Goal: Task Accomplishment & Management: Manage account settings

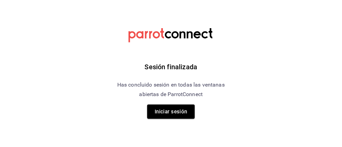
click at [192, 109] on button "Iniciar sesión" at bounding box center [171, 112] width 48 height 14
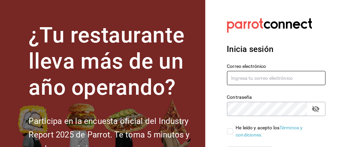
click at [255, 79] on input "text" at bounding box center [276, 78] width 99 height 14
click at [245, 76] on input "text" at bounding box center [276, 78] width 99 height 14
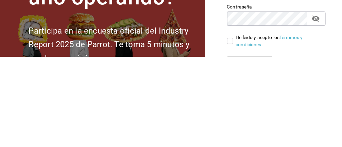
type input "[EMAIL_ADDRESS][DOMAIN_NAME]"
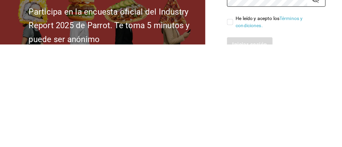
click at [232, 126] on input "He leído y acepto los Términos y condiciones." at bounding box center [230, 125] width 6 height 6
checkbox input "true"
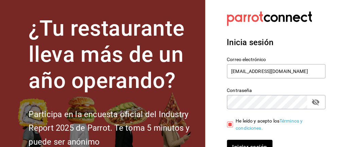
scroll to position [13, 0]
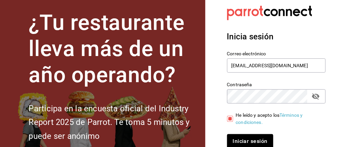
click at [253, 139] on button "Iniciar sesión" at bounding box center [250, 141] width 46 height 14
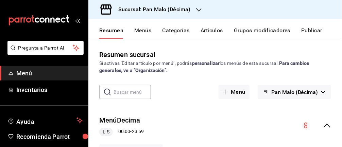
scroll to position [73, 0]
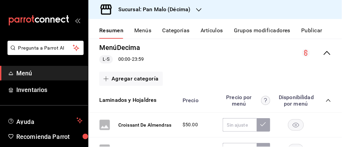
click at [29, 95] on link "Inventarios" at bounding box center [44, 90] width 88 height 15
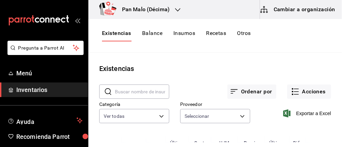
type input "36340c73-94e1-4ffc-8e70-5641b5614b16,62d2566f-a3bd-4000-8dc1-406bdbf1afd5,40f0e…"
click at [312, 87] on button "Acciones" at bounding box center [309, 92] width 44 height 14
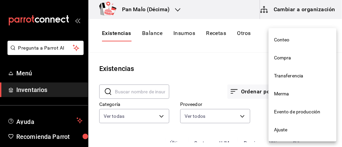
click at [289, 132] on span "Ajuste" at bounding box center [302, 129] width 57 height 7
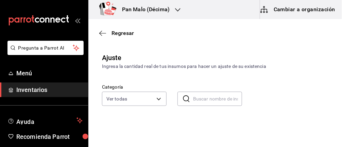
click at [163, 102] on body "Pregunta a Parrot AI Menú Inventarios Ayuda Recomienda Parrot Abril M Espinosa …" at bounding box center [171, 54] width 342 height 109
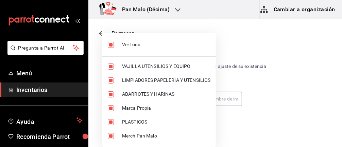
click at [112, 44] on input "checkbox" at bounding box center [111, 45] width 6 height 6
checkbox input "false"
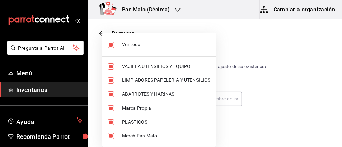
checkbox input "false"
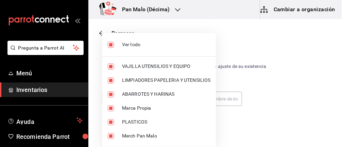
checkbox input "false"
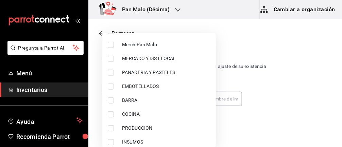
scroll to position [96, 0]
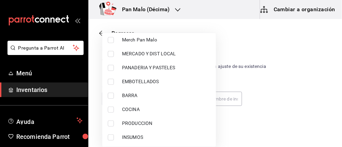
click at [113, 81] on input "checkbox" at bounding box center [111, 82] width 6 height 6
checkbox input "true"
type input "244b5d13-ccc3-40e0-adb2-1f470b7c2b02"
click at [285, 57] on div at bounding box center [171, 73] width 342 height 147
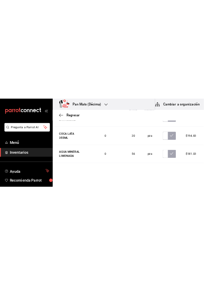
scroll to position [491, 0]
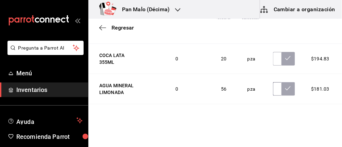
click at [275, 94] on input "text" at bounding box center [277, 89] width 8 height 14
click at [274, 92] on input "text" at bounding box center [277, 89] width 8 height 14
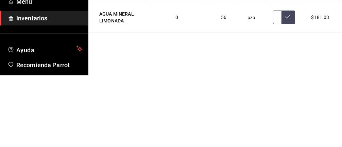
scroll to position [0, 2]
click at [287, 91] on icon at bounding box center [287, 88] width 5 height 5
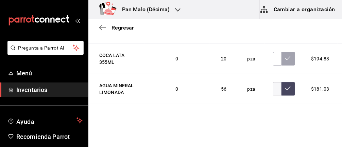
scroll to position [0, 0]
click at [274, 93] on input "23.00" at bounding box center [277, 89] width 8 height 14
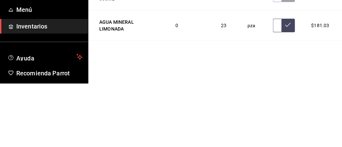
scroll to position [0, 2]
click at [285, 91] on icon at bounding box center [287, 88] width 5 height 5
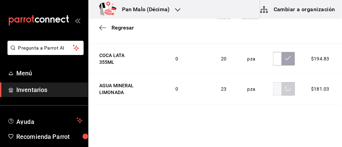
scroll to position [0, 0]
click at [276, 95] on input "3223.00" at bounding box center [277, 89] width 8 height 14
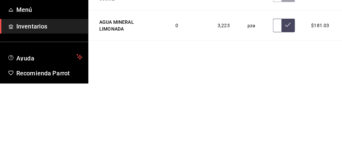
type input "3.00"
click at [287, 91] on icon at bounding box center [287, 88] width 5 height 5
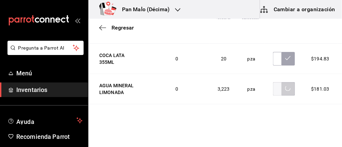
scroll to position [0, 0]
click at [273, 93] on input "23.00" at bounding box center [277, 89] width 8 height 14
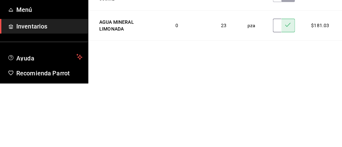
type input "3.00"
click at [275, 94] on input "23.00" at bounding box center [277, 89] width 8 height 14
click at [274, 92] on input "23.00" at bounding box center [277, 89] width 8 height 14
type input "3.00"
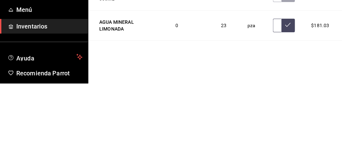
type input "32.00"
click at [281, 93] on button at bounding box center [288, 89] width 14 height 14
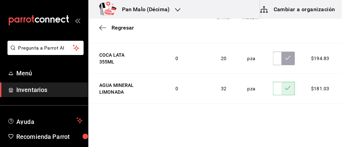
scroll to position [112, 0]
click at [273, 123] on input "text" at bounding box center [277, 119] width 8 height 14
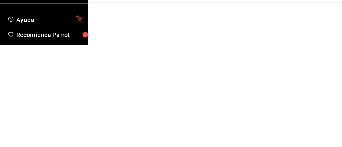
scroll to position [0, 2]
click at [285, 121] on icon at bounding box center [287, 118] width 5 height 5
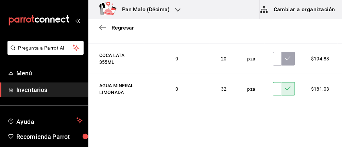
click at [274, 122] on input "71.00" at bounding box center [277, 119] width 8 height 14
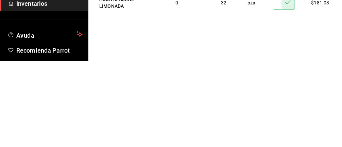
type input "1.00"
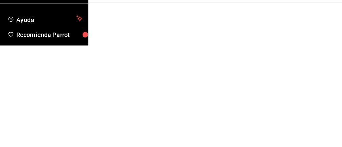
scroll to position [0, 2]
click at [285, 121] on icon at bounding box center [287, 118] width 5 height 5
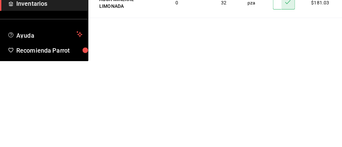
scroll to position [0, 0]
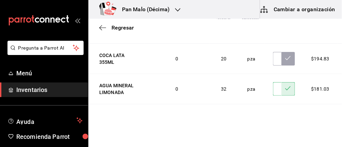
click at [281, 125] on button at bounding box center [288, 119] width 14 height 14
click at [273, 124] on input "171.00" at bounding box center [277, 119] width 8 height 14
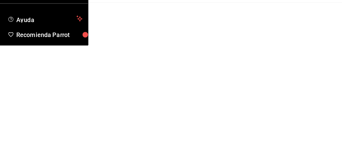
type input "1.00"
type input "17.00"
click at [285, 121] on icon at bounding box center [287, 118] width 5 height 5
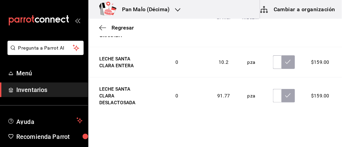
scroll to position [340, 0]
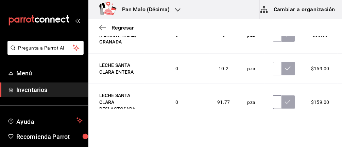
click at [276, 108] on input "text" at bounding box center [277, 102] width 8 height 14
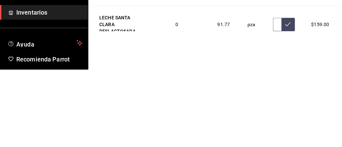
click at [273, 106] on input "text" at bounding box center [277, 102] width 8 height 14
click at [285, 105] on icon at bounding box center [287, 101] width 5 height 5
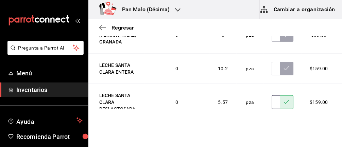
click at [273, 109] on input "5.57" at bounding box center [275, 102] width 8 height 14
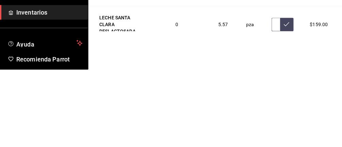
scroll to position [0, 9]
click at [284, 105] on icon at bounding box center [286, 101] width 5 height 5
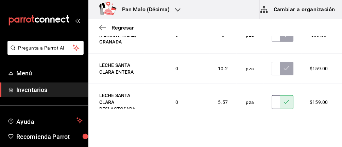
click at [271, 106] on input "5.57" at bounding box center [275, 102] width 8 height 14
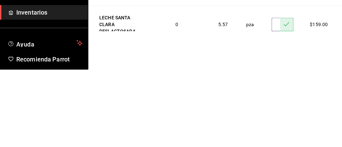
click at [272, 109] on input "5.57" at bounding box center [275, 102] width 8 height 14
click at [280, 104] on button at bounding box center [287, 102] width 14 height 14
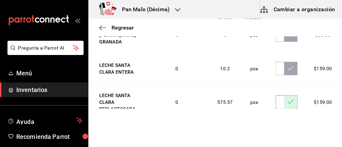
click at [276, 109] on input "575.57" at bounding box center [280, 102] width 8 height 14
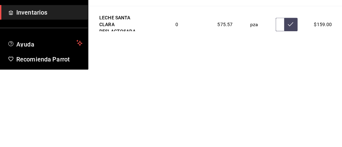
scroll to position [0, 3]
click at [281, 109] on input "7.50" at bounding box center [280, 102] width 8 height 14
click at [293, 109] on button at bounding box center [291, 102] width 14 height 14
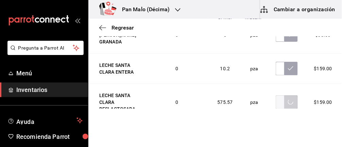
scroll to position [0, 0]
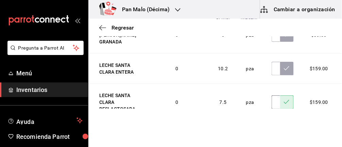
click at [275, 105] on input "7.50" at bounding box center [275, 102] width 8 height 14
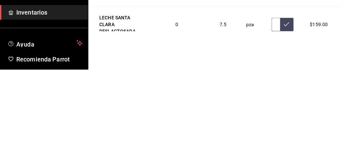
scroll to position [0, 3]
click at [286, 109] on button at bounding box center [287, 102] width 14 height 14
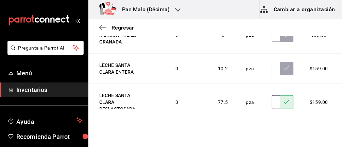
click at [274, 104] on input "77.50" at bounding box center [275, 102] width 8 height 14
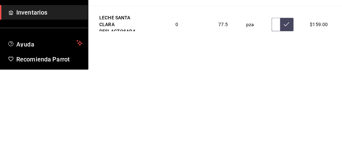
scroll to position [0, 3]
click at [284, 105] on icon at bounding box center [286, 101] width 5 height 5
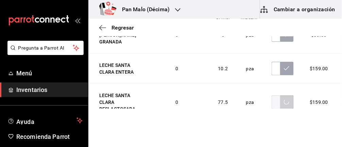
scroll to position [0, 0]
click at [276, 105] on input "575.70" at bounding box center [277, 102] width 8 height 14
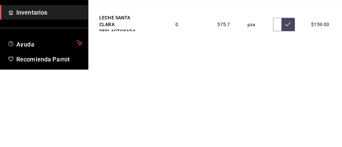
scroll to position [0, 2]
click at [286, 105] on icon at bounding box center [287, 101] width 5 height 5
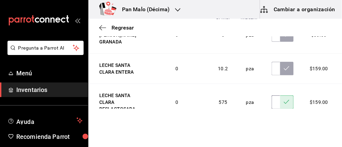
click at [271, 107] on input "575.00" at bounding box center [275, 102] width 8 height 14
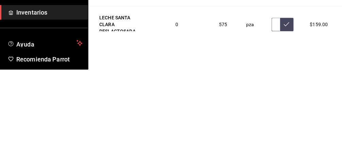
type input "5.00"
click at [287, 107] on button at bounding box center [287, 102] width 14 height 14
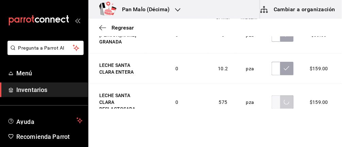
scroll to position [0, 0]
click at [271, 106] on input "5.75" at bounding box center [275, 102] width 8 height 14
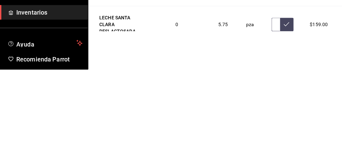
scroll to position [0, 2]
click at [287, 109] on button at bounding box center [287, 102] width 14 height 14
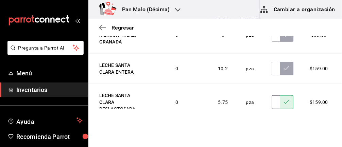
click at [271, 109] on input "5.75" at bounding box center [275, 102] width 8 height 14
click at [271, 107] on input "5.75" at bounding box center [275, 102] width 8 height 14
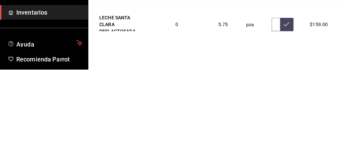
scroll to position [0, 3]
click at [280, 109] on button at bounding box center [287, 102] width 14 height 14
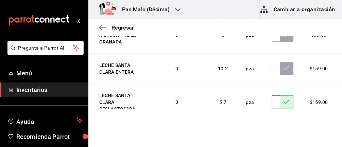
click at [271, 107] on input "5.70" at bounding box center [275, 102] width 8 height 14
click at [271, 108] on input "5.70" at bounding box center [275, 102] width 8 height 14
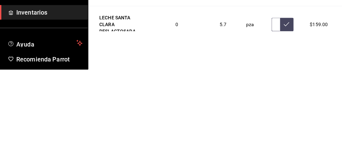
scroll to position [0, 2]
click at [281, 109] on button at bounding box center [287, 102] width 14 height 14
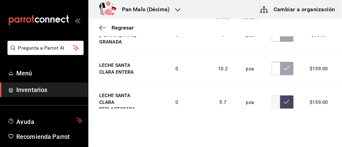
scroll to position [0, 0]
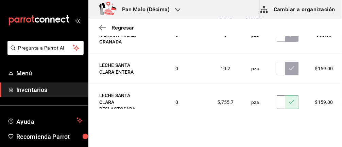
click at [278, 109] on input "5755.70" at bounding box center [281, 102] width 8 height 14
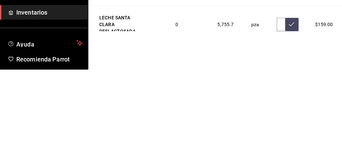
scroll to position [0, 3]
type input "75.70"
click at [294, 107] on button at bounding box center [292, 102] width 14 height 14
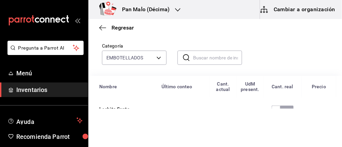
scroll to position [0, 0]
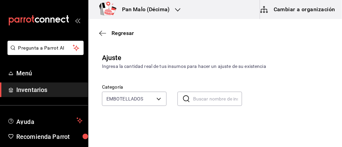
click at [103, 35] on icon "button" at bounding box center [102, 33] width 7 height 6
